Goal: Information Seeking & Learning: Learn about a topic

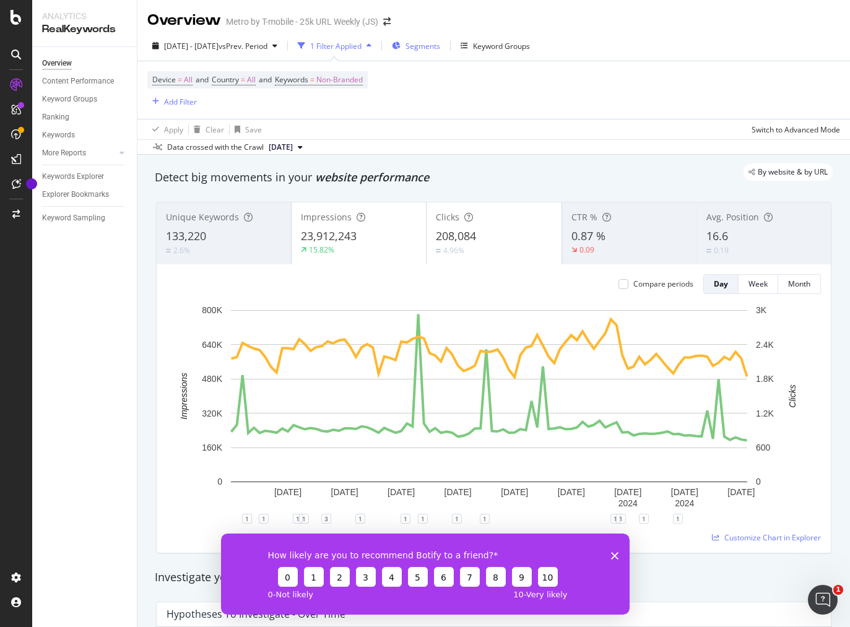
click at [440, 50] on span "Segments" at bounding box center [422, 46] width 35 height 11
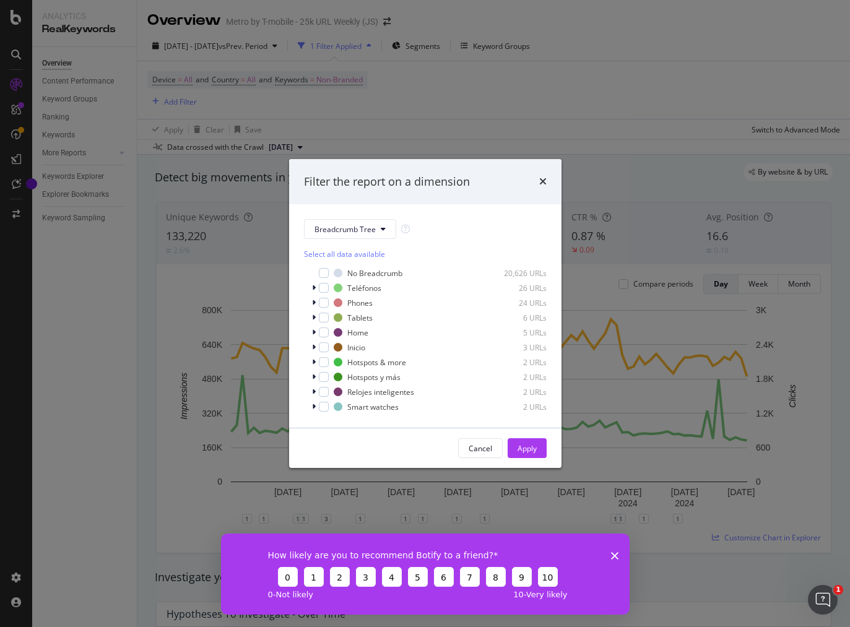
click at [547, 50] on div "Filter the report on a dimension Breadcrumb Tree Select all data available No B…" at bounding box center [425, 313] width 850 height 627
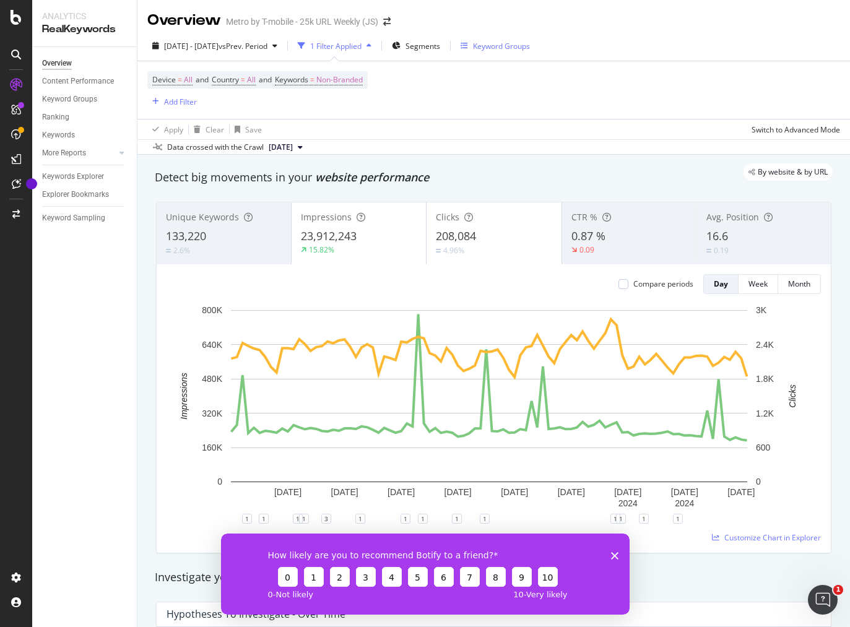
click at [530, 48] on div "Keyword Groups" at bounding box center [501, 46] width 57 height 11
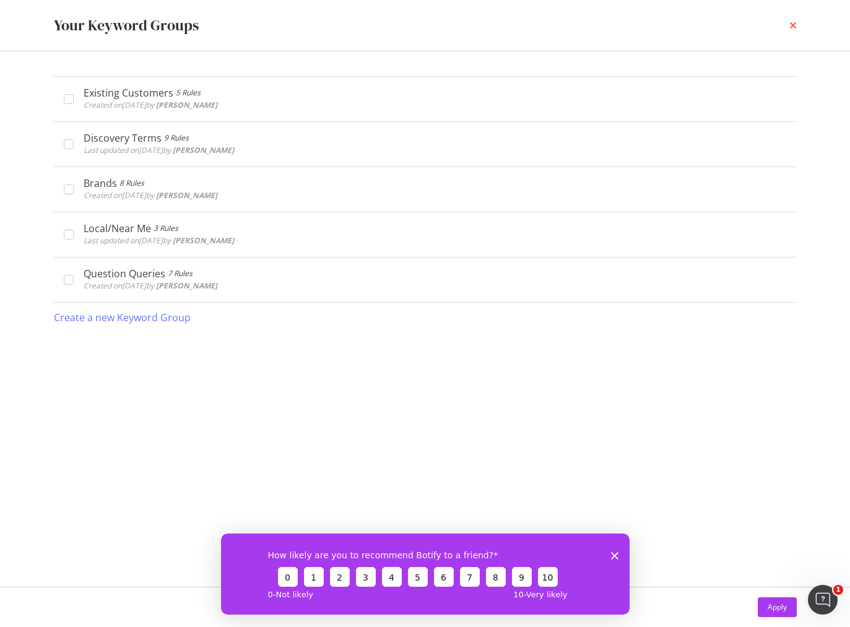
click at [790, 28] on icon "times" at bounding box center [792, 25] width 7 height 10
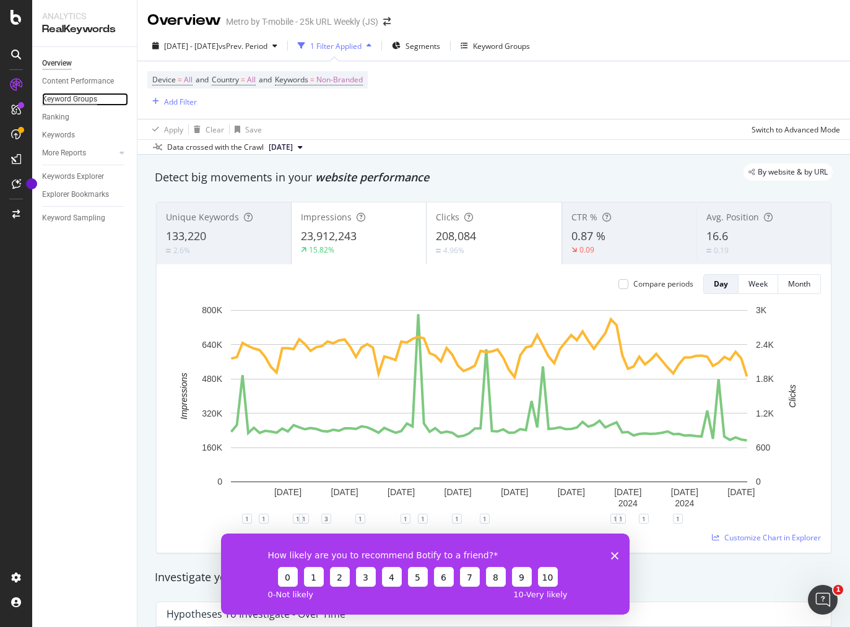
click at [85, 105] on div "Keyword Groups" at bounding box center [69, 99] width 55 height 13
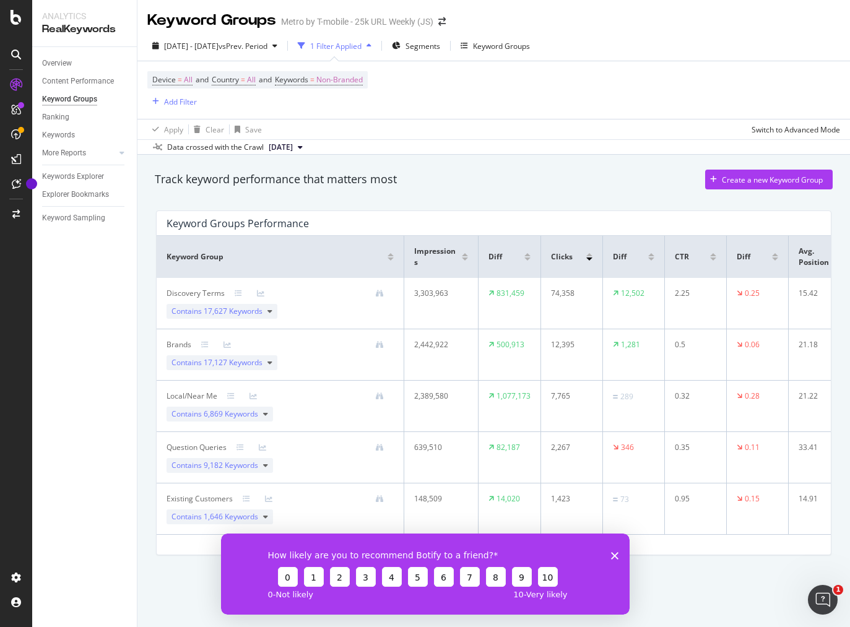
click at [617, 556] on icon "Close survey" at bounding box center [613, 554] width 7 height 7
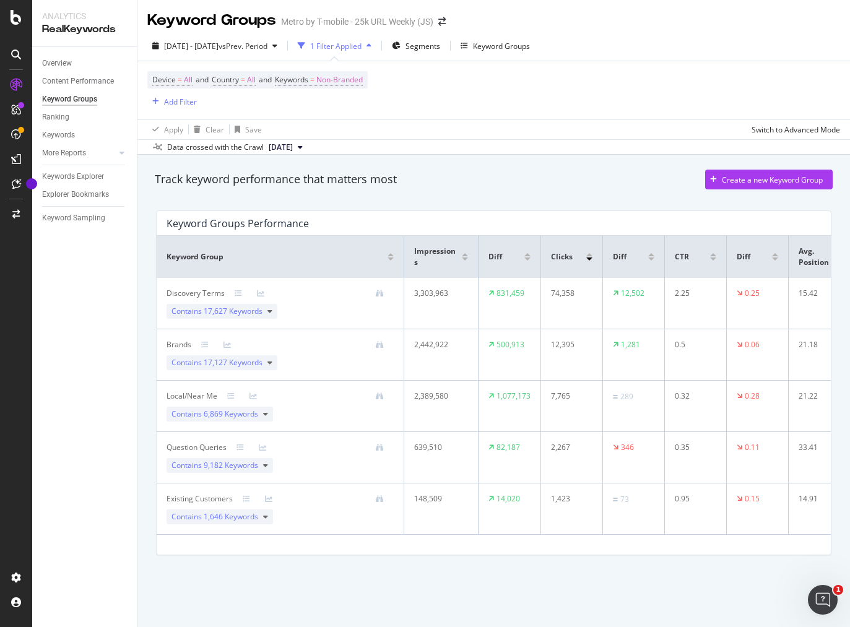
scroll to position [0, 26]
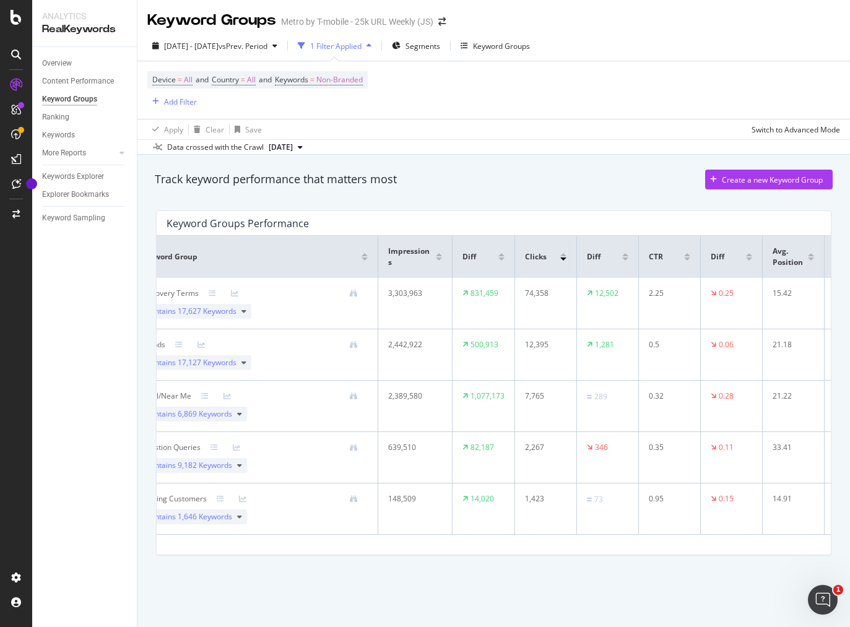
click at [669, 535] on div "Keyword Group Impressions Diff Clicks Diff CTR Diff Avg. Position Diff Discover…" at bounding box center [494, 385] width 674 height 299
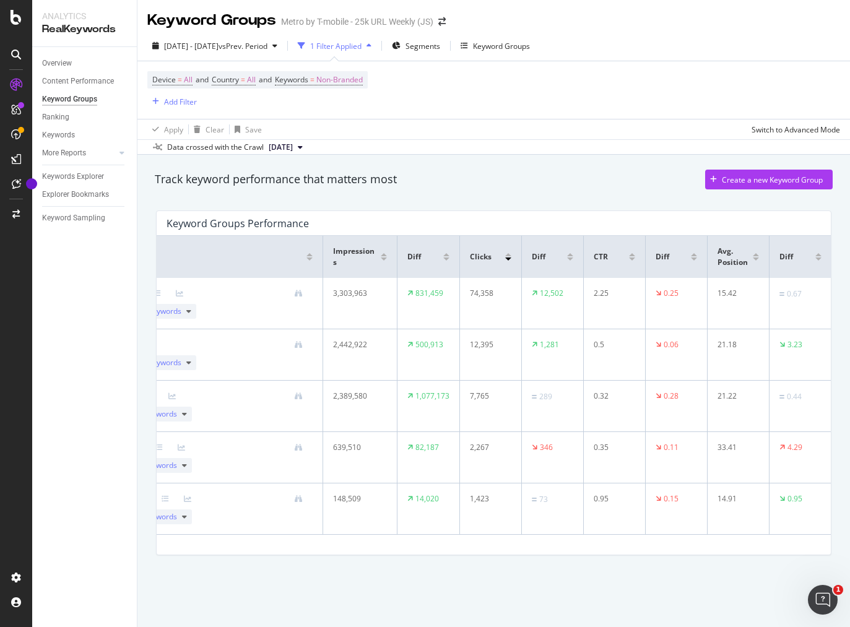
scroll to position [0, 0]
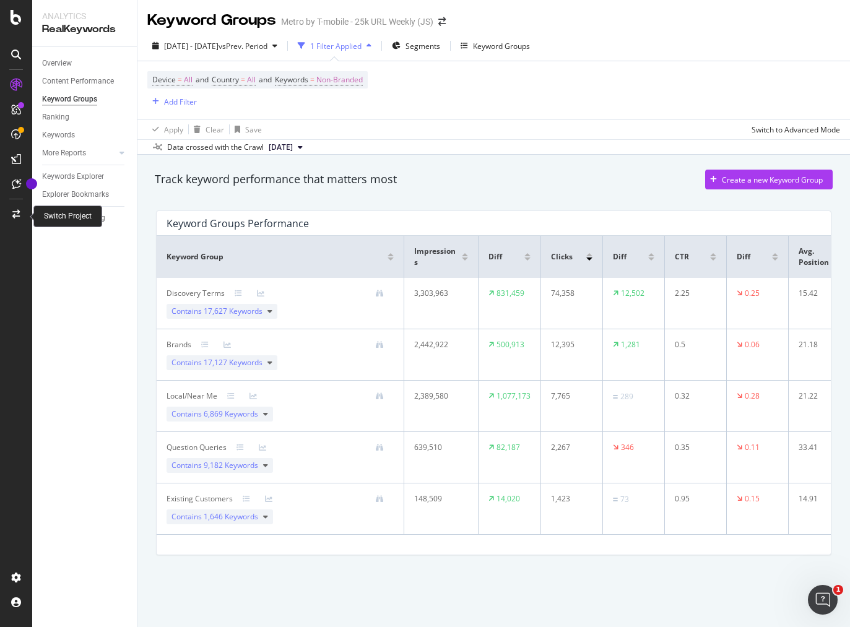
click at [15, 213] on icon at bounding box center [15, 214] width 7 height 9
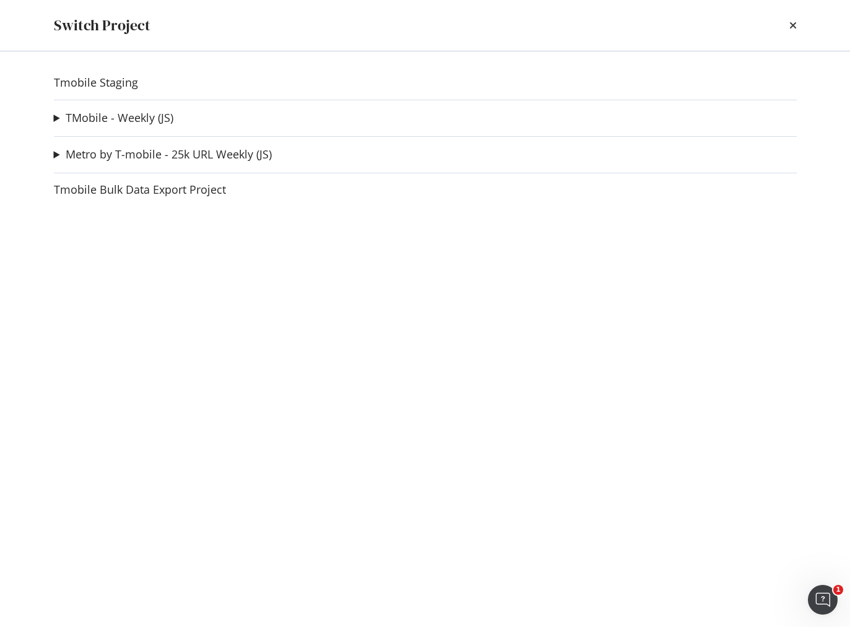
click at [53, 155] on div "Tmobile Staging TMobile - Weekly (JS) Connect by T-Mobile Ad-Hoc Project Fiber …" at bounding box center [425, 339] width 792 height 576
click at [55, 155] on summary "Metro by T-mobile - 25k URL Weekly (JS)" at bounding box center [163, 155] width 218 height 16
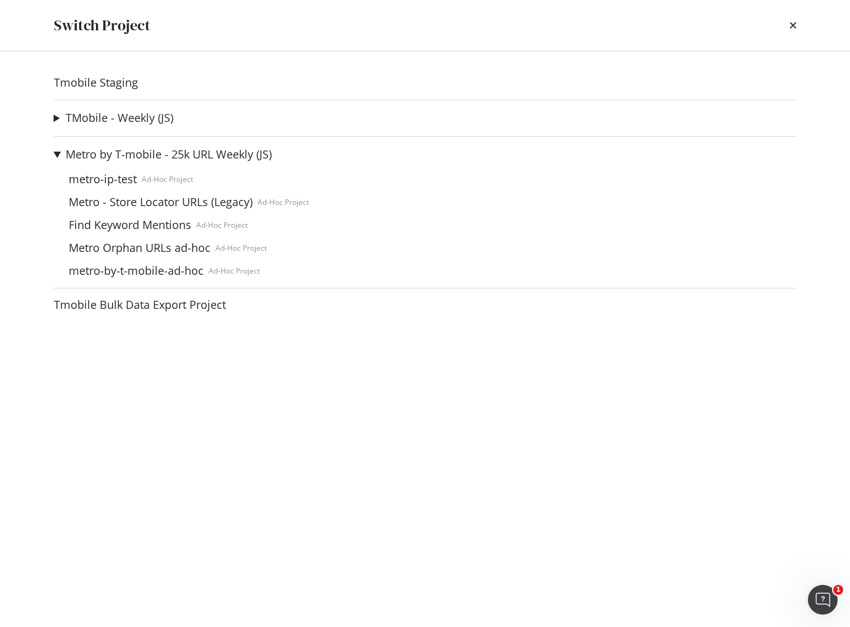
click at [56, 152] on summary "Metro by T-mobile - 25k URL Weekly (JS)" at bounding box center [181, 155] width 255 height 16
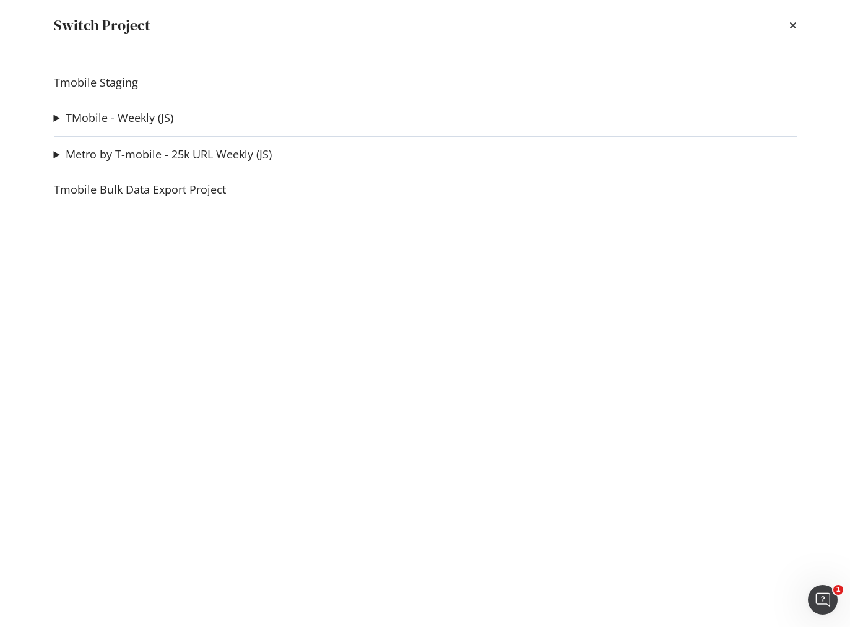
click at [56, 123] on summary "TMobile - Weekly (JS)" at bounding box center [113, 118] width 119 height 16
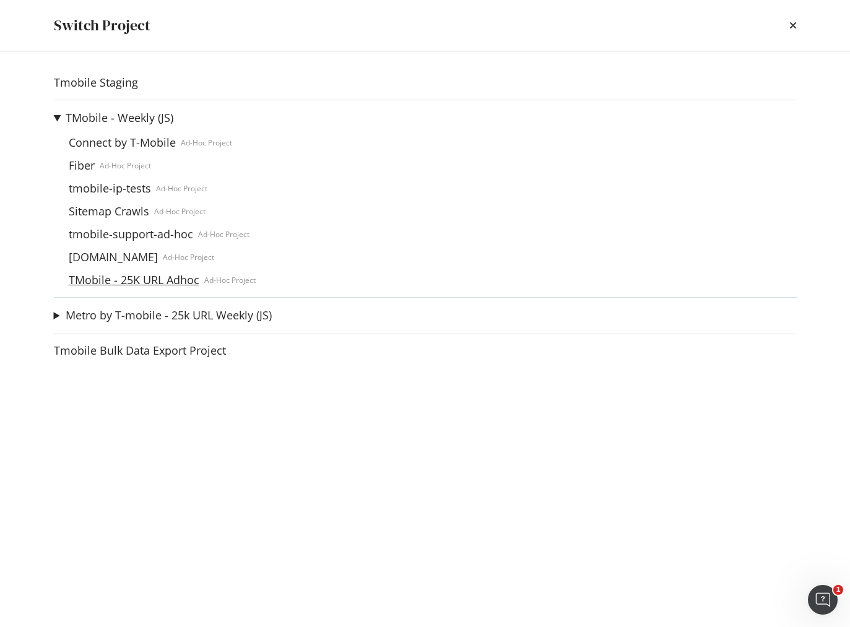
click at [98, 280] on link "TMobile - 25K URL Adhoc" at bounding box center [134, 280] width 140 height 13
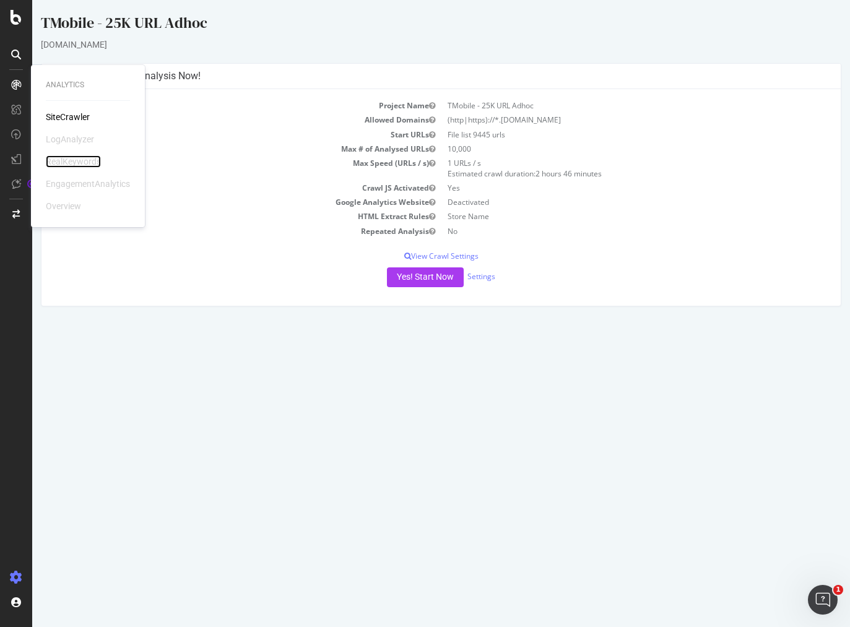
click at [76, 163] on div "RealKeywords" at bounding box center [73, 161] width 55 height 12
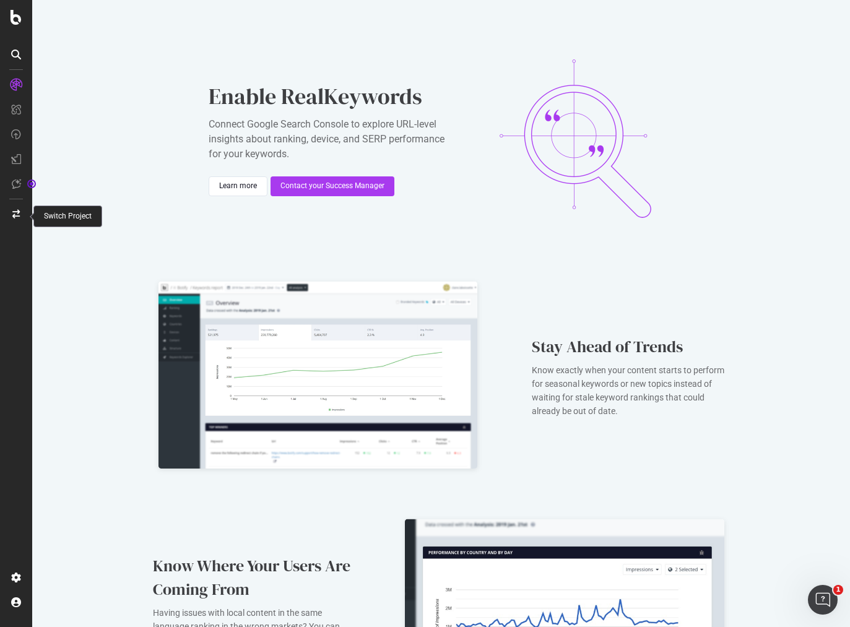
click at [20, 212] on icon at bounding box center [15, 214] width 7 height 9
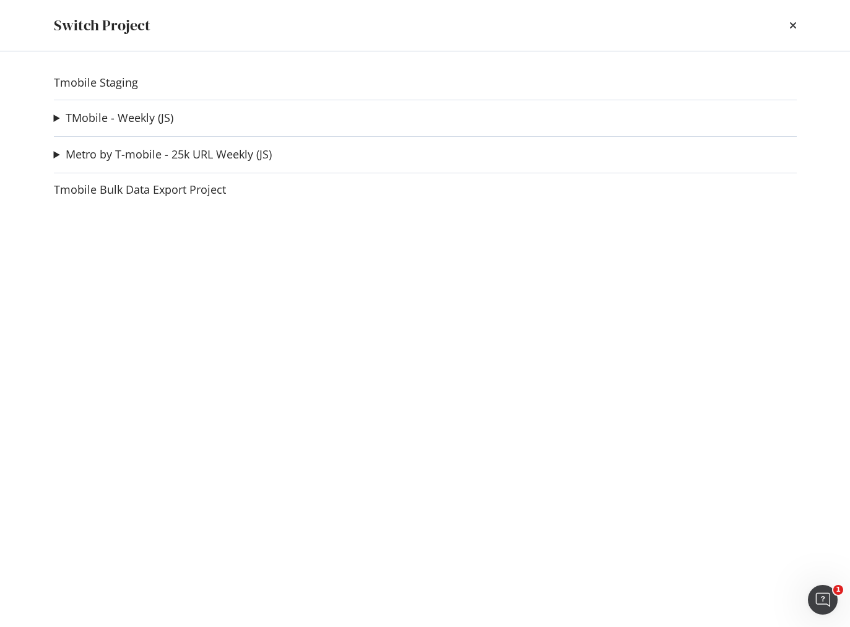
click at [54, 158] on summary "Metro by T-mobile - 25k URL Weekly (JS)" at bounding box center [163, 155] width 218 height 16
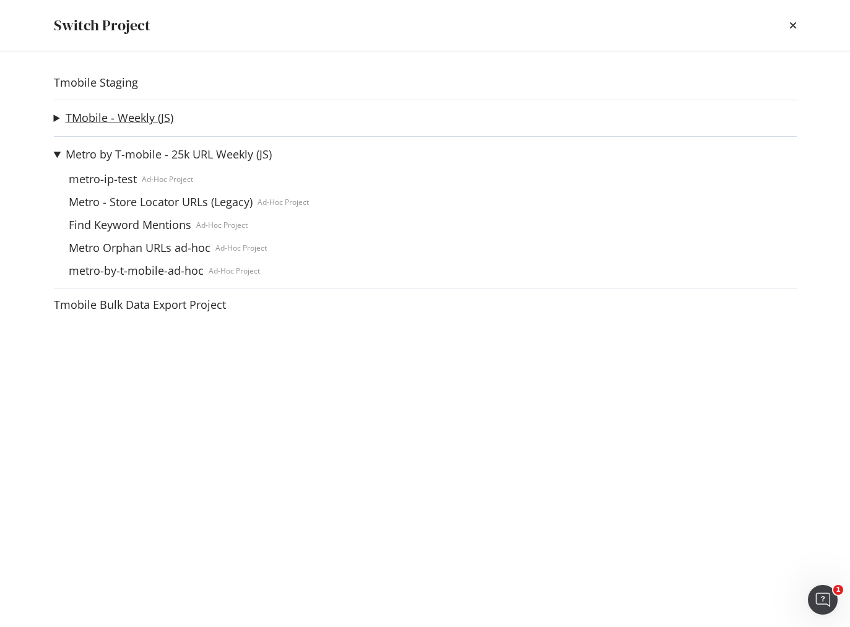
click at [85, 116] on link "TMobile - Weekly (JS)" at bounding box center [120, 117] width 108 height 13
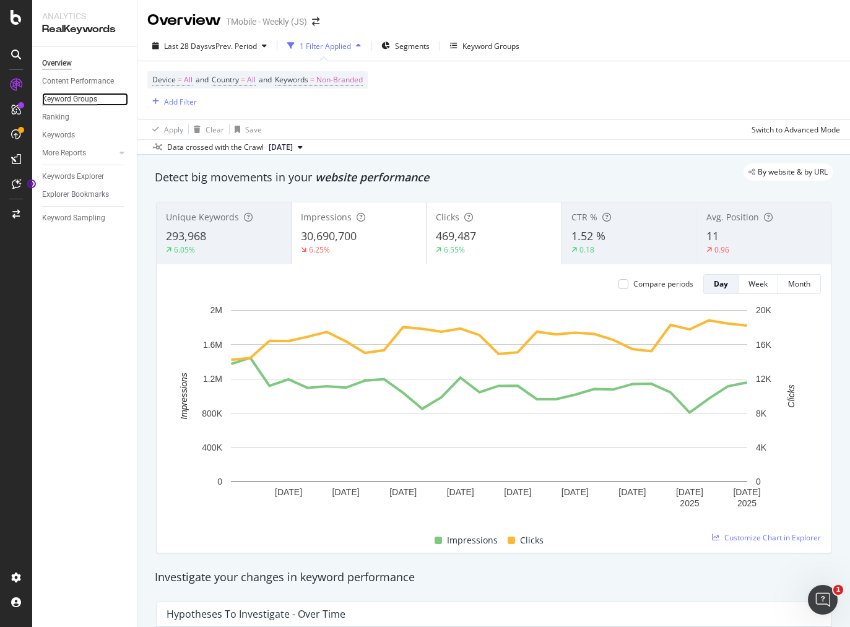
click at [74, 97] on div "Keyword Groups" at bounding box center [69, 99] width 55 height 13
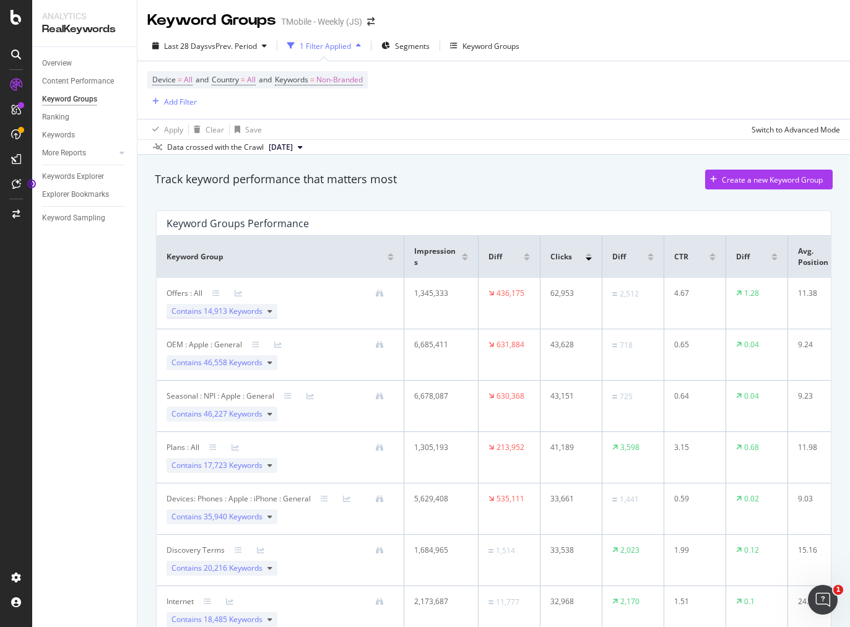
click at [267, 314] on div "Contains 14,913 Keywords" at bounding box center [221, 311] width 111 height 15
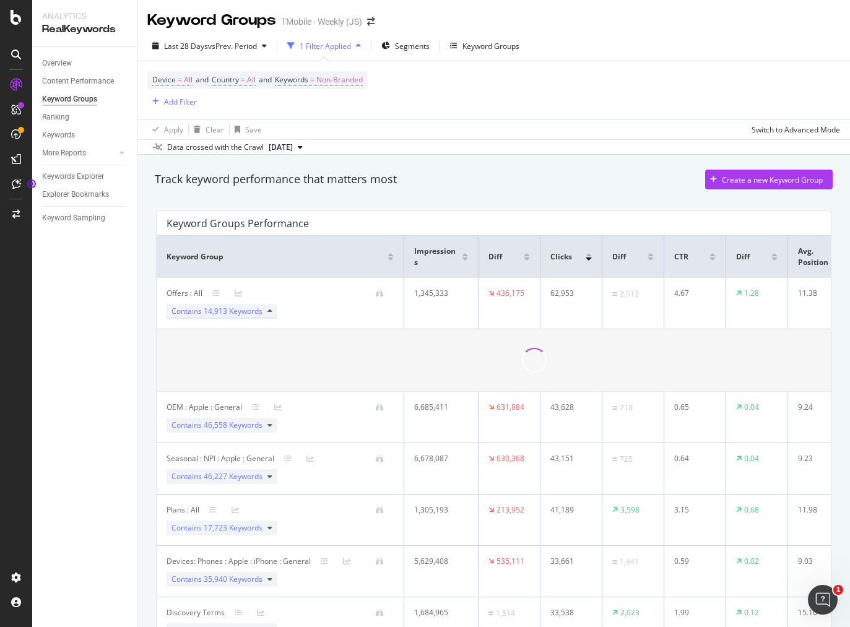
click at [271, 314] on icon at bounding box center [269, 311] width 5 height 7
